Goal: Task Accomplishment & Management: Use online tool/utility

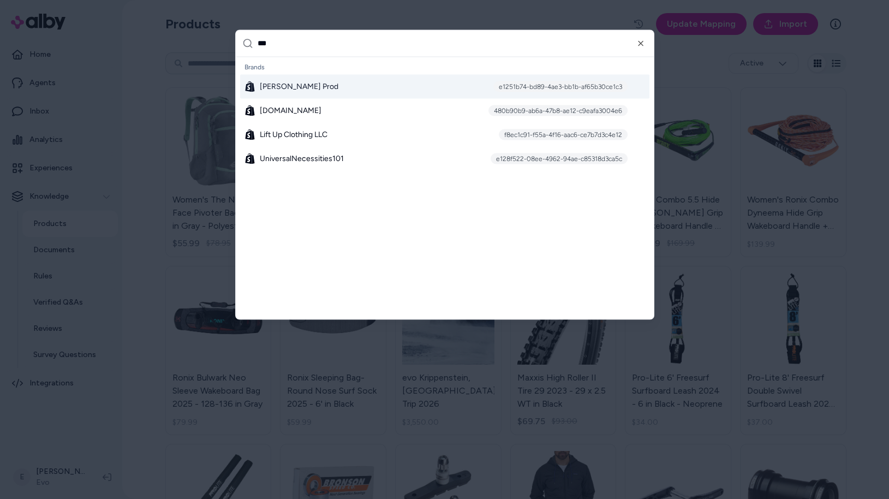
type input "*"
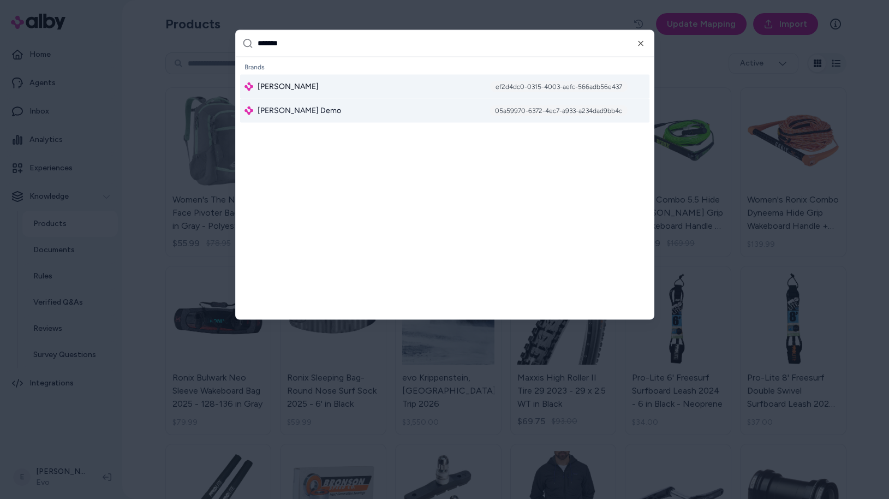
type input "*******"
click at [330, 86] on div "Jabra Enhance ef2d4dc0-0315-4003-aefc-566adb56e437" at bounding box center [444, 86] width 409 height 24
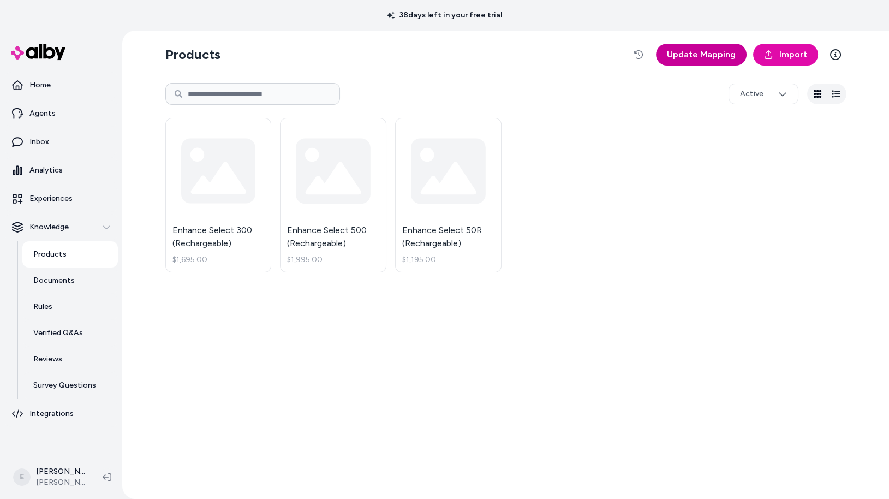
click at [721, 58] on span "Update Mapping" at bounding box center [701, 54] width 69 height 13
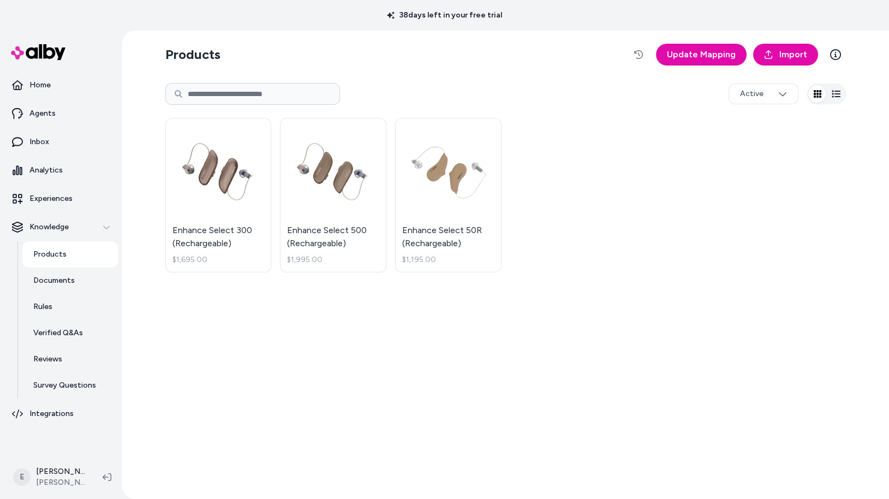
click at [251, 311] on div "Products Update Mapping Import Active Enhance Select 300 (Rechargeable) $1,695.…" at bounding box center [506, 265] width 699 height 468
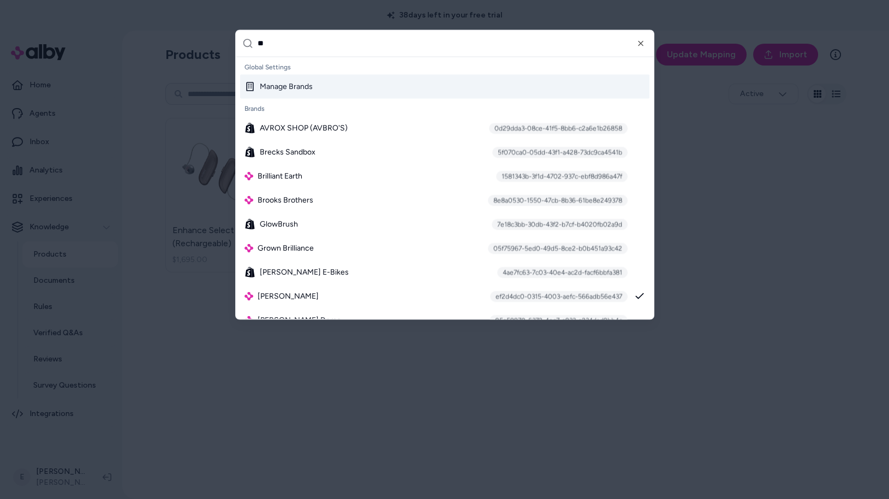
type input "***"
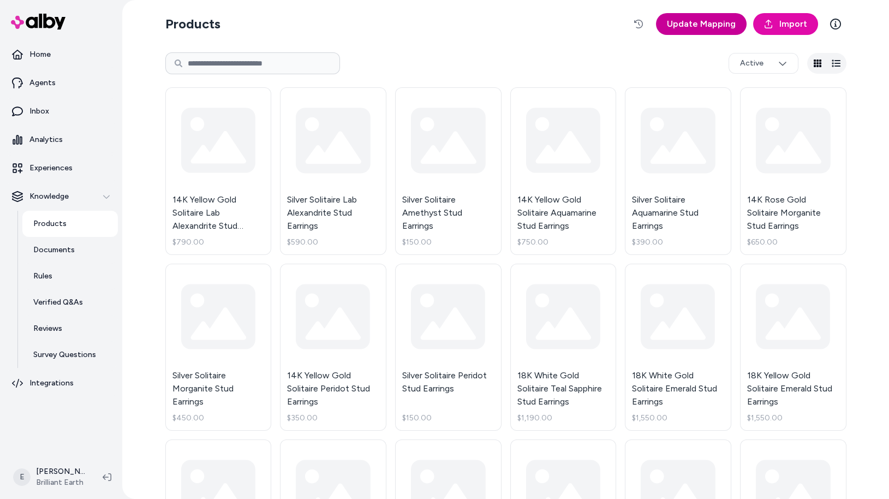
click at [706, 33] on link "Update Mapping" at bounding box center [701, 24] width 91 height 22
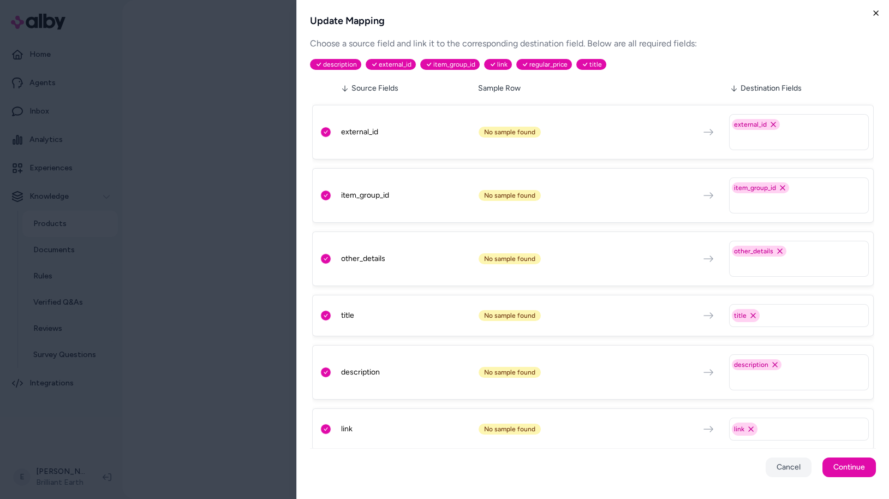
click at [872, 11] on icon "button" at bounding box center [876, 13] width 9 height 9
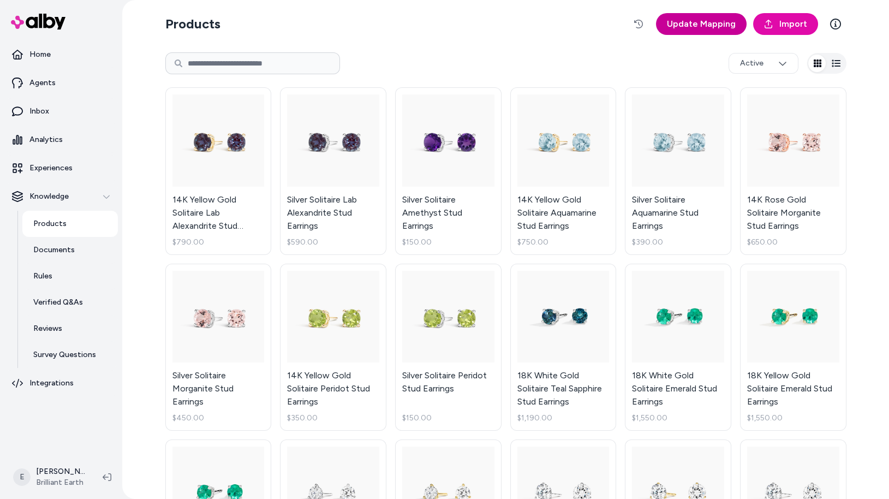
click at [712, 31] on link "Update Mapping" at bounding box center [701, 24] width 91 height 22
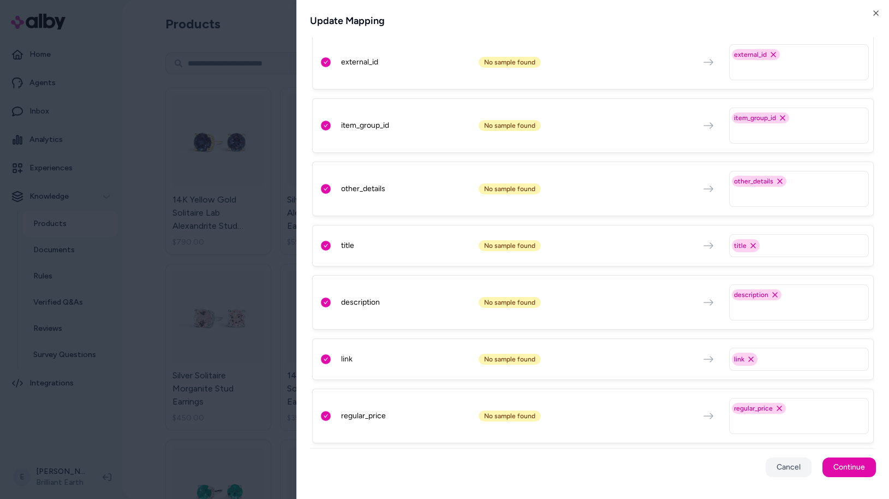
scroll to position [175, 0]
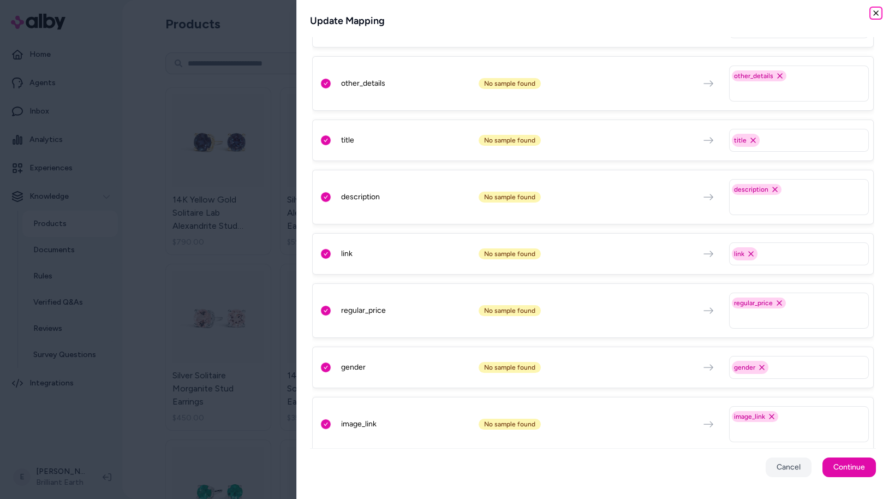
click at [877, 13] on icon "button" at bounding box center [876, 13] width 9 height 9
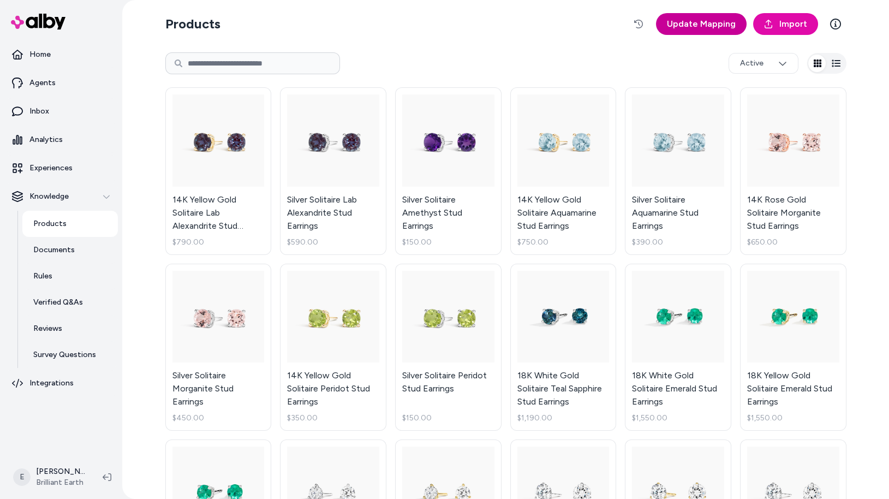
click at [701, 22] on span "Update Mapping" at bounding box center [701, 23] width 69 height 13
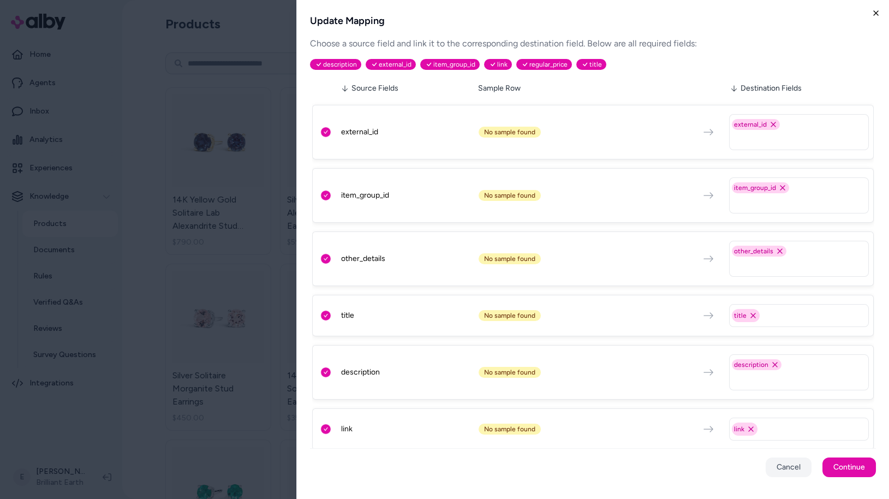
click at [873, 11] on icon "button" at bounding box center [876, 13] width 9 height 9
click at [879, 14] on html "Home Agents Inbox Analytics Experiences Knowledge Products Documents Rules Veri…" at bounding box center [444, 249] width 889 height 499
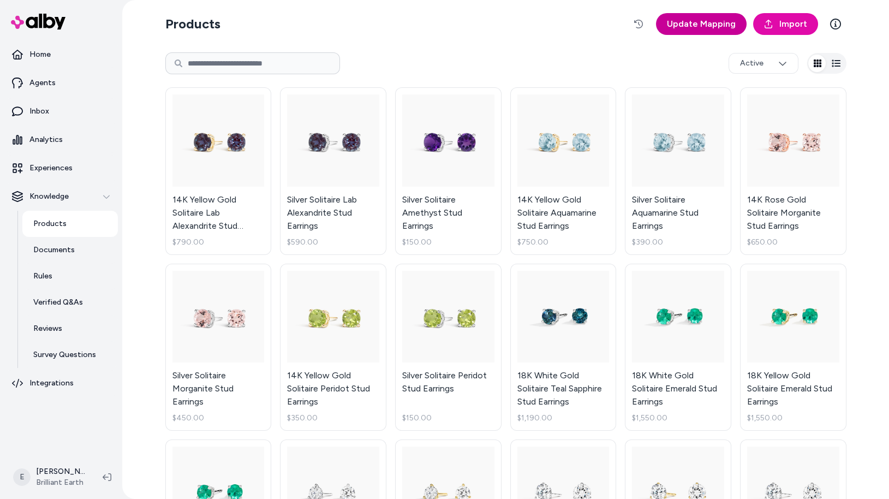
click at [695, 23] on span "Update Mapping" at bounding box center [701, 23] width 69 height 13
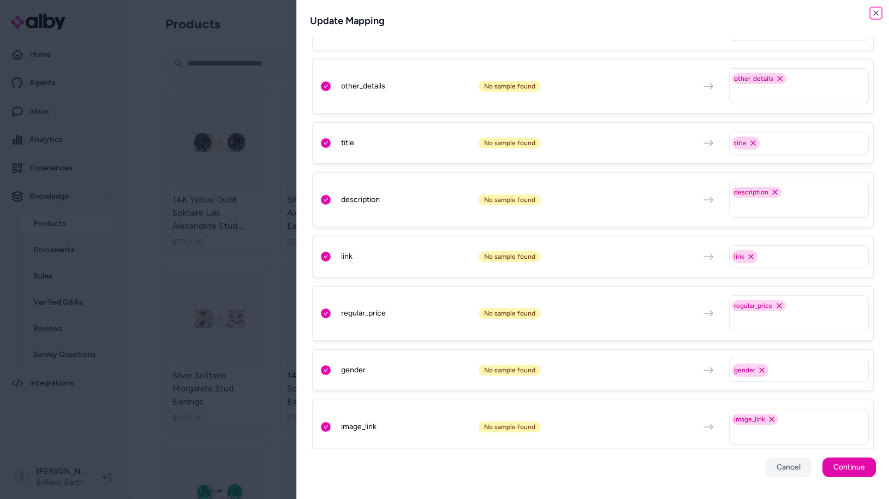
scroll to position [175, 0]
